Goal: Check status: Check status

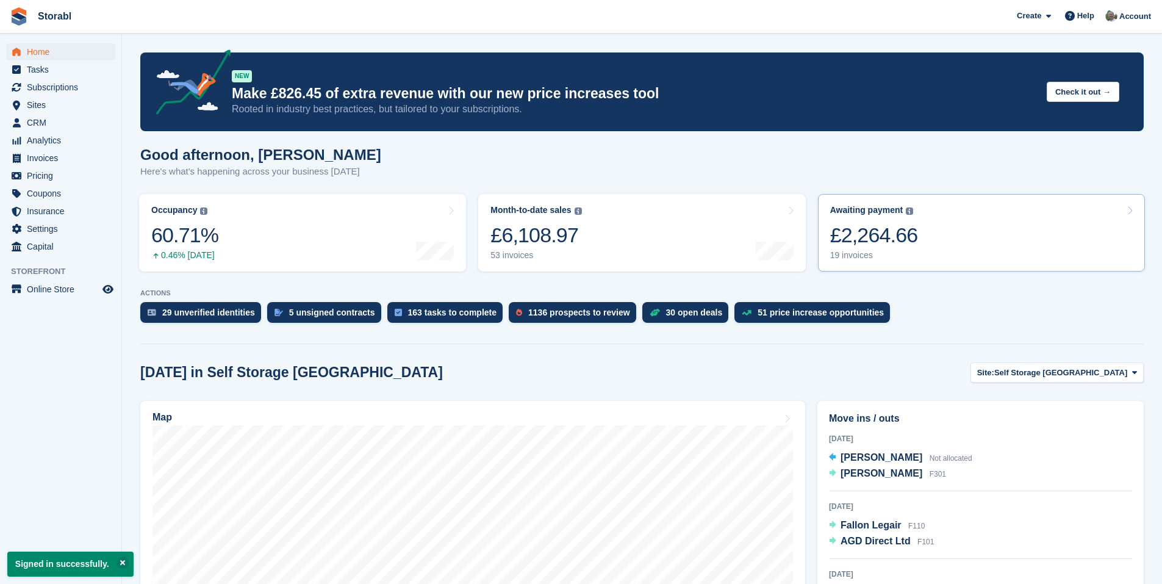
click at [879, 227] on div "£2,264.66" at bounding box center [874, 235] width 88 height 25
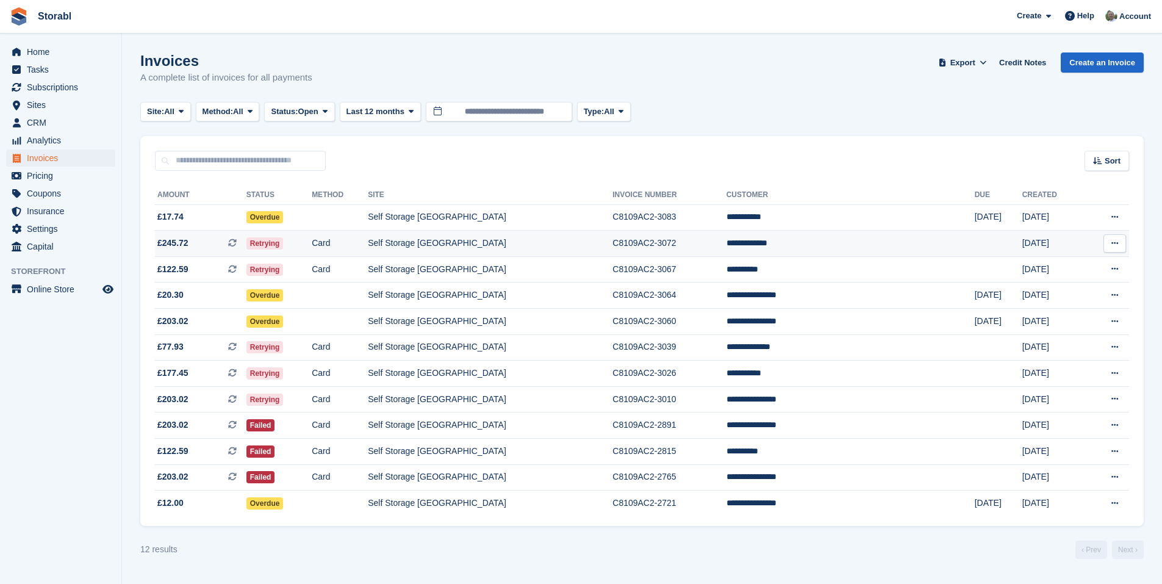
click at [876, 243] on td "**********" at bounding box center [851, 244] width 248 height 26
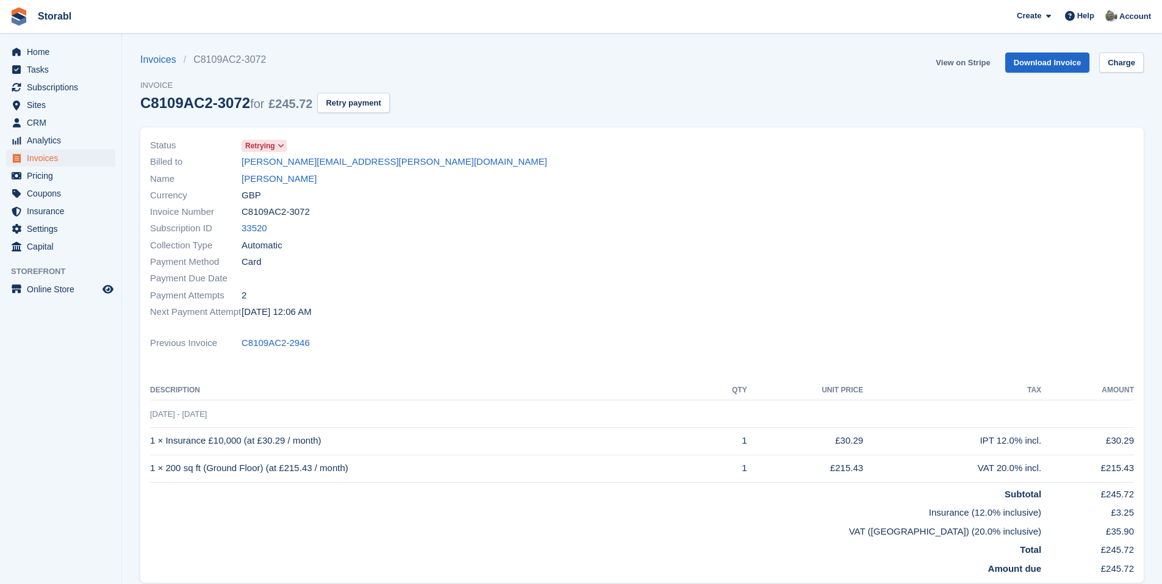
click at [958, 60] on link "View on Stripe" at bounding box center [963, 62] width 64 height 20
